Goal: Use online tool/utility: Utilize a website feature to perform a specific function

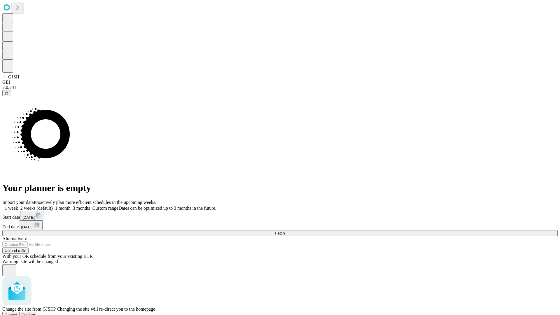
click at [35, 313] on span "Confirm" at bounding box center [29, 315] width 14 height 4
click at [18, 206] on label "1 week" at bounding box center [10, 208] width 16 height 5
click at [285, 231] on span "Fetch" at bounding box center [280, 233] width 10 height 4
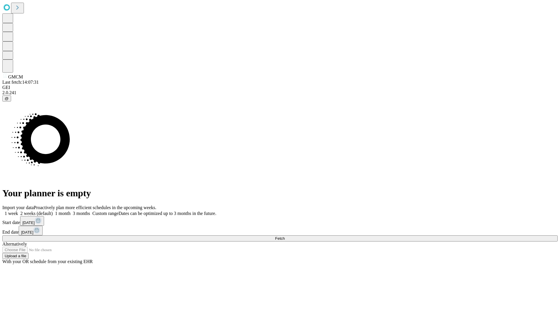
click at [18, 211] on label "1 week" at bounding box center [10, 213] width 16 height 5
click at [285, 236] on span "Fetch" at bounding box center [280, 238] width 10 height 4
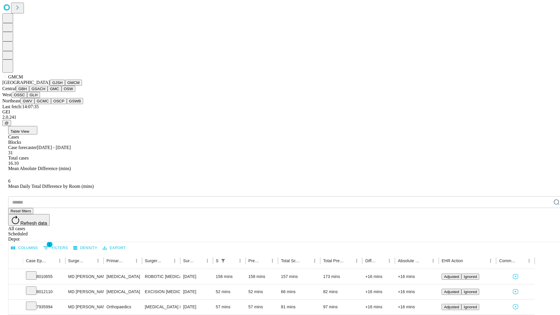
click at [29, 92] on button "GBH" at bounding box center [22, 89] width 13 height 6
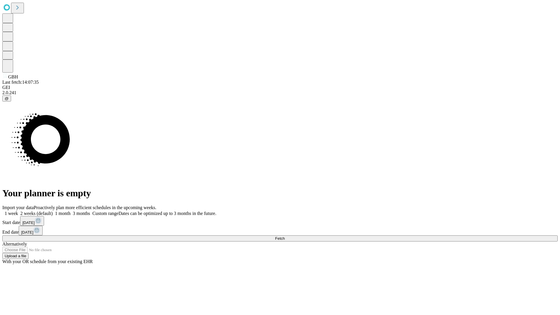
click at [18, 211] on label "1 week" at bounding box center [10, 213] width 16 height 5
click at [285, 236] on span "Fetch" at bounding box center [280, 238] width 10 height 4
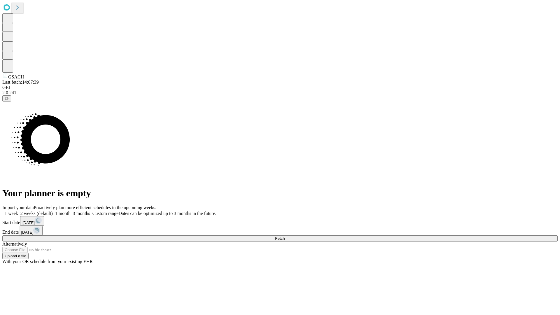
click at [18, 211] on label "1 week" at bounding box center [10, 213] width 16 height 5
click at [285, 236] on span "Fetch" at bounding box center [280, 238] width 10 height 4
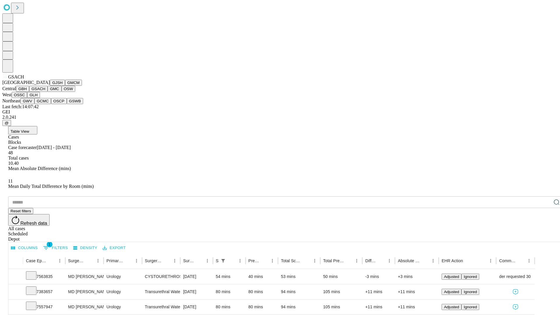
click at [48, 92] on button "GMC" at bounding box center [55, 89] width 14 height 6
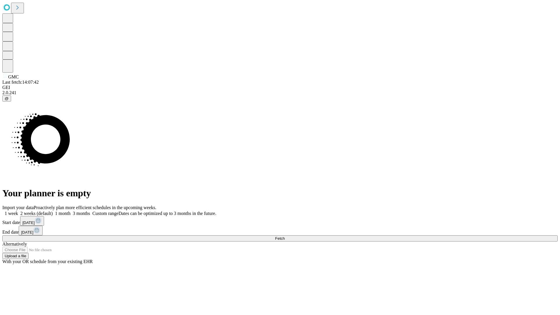
click at [18, 211] on label "1 week" at bounding box center [10, 213] width 16 height 5
click at [285, 236] on span "Fetch" at bounding box center [280, 238] width 10 height 4
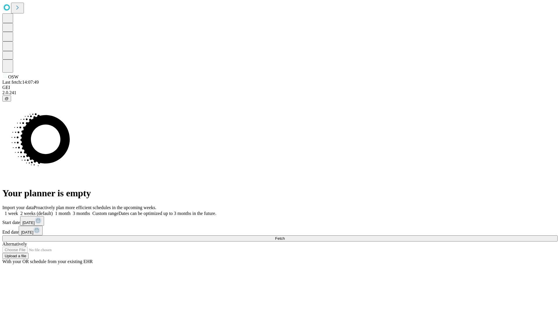
click at [18, 211] on label "1 week" at bounding box center [10, 213] width 16 height 5
click at [285, 236] on span "Fetch" at bounding box center [280, 238] width 10 height 4
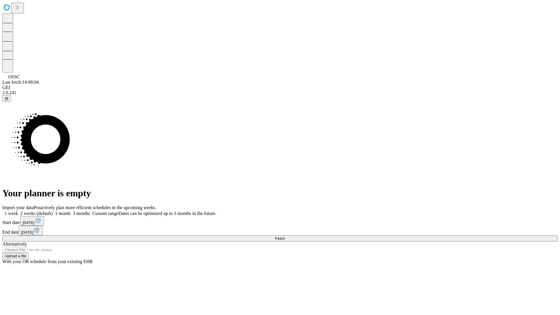
click at [18, 211] on label "1 week" at bounding box center [10, 213] width 16 height 5
click at [285, 236] on span "Fetch" at bounding box center [280, 238] width 10 height 4
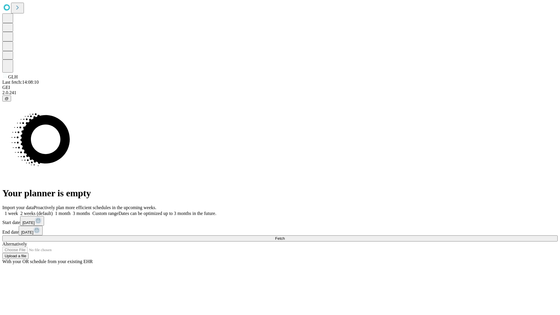
click at [285, 236] on span "Fetch" at bounding box center [280, 238] width 10 height 4
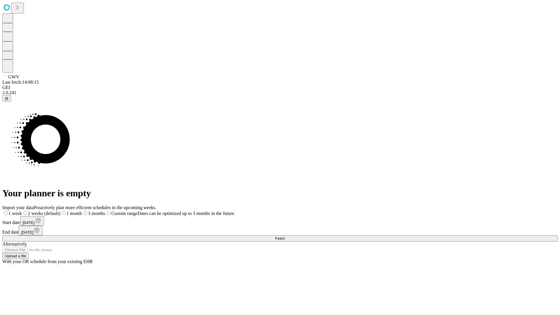
click at [22, 211] on label "1 week" at bounding box center [12, 213] width 20 height 5
click at [285, 236] on span "Fetch" at bounding box center [280, 238] width 10 height 4
